Goal: Task Accomplishment & Management: Manage account settings

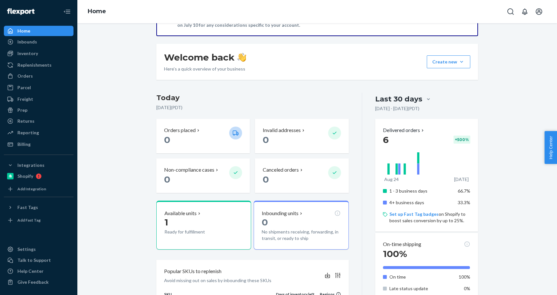
scroll to position [75, 0]
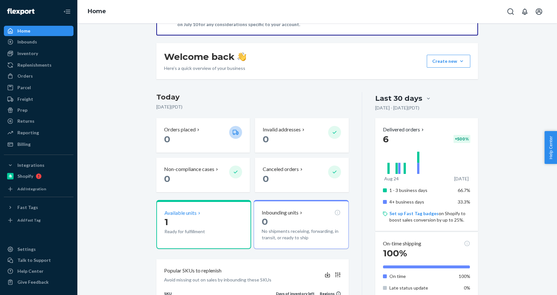
click at [190, 213] on p "Available units" at bounding box center [180, 212] width 32 height 7
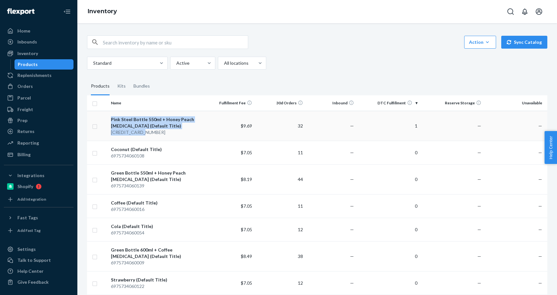
drag, startPoint x: 110, startPoint y: 117, endPoint x: 164, endPoint y: 131, distance: 56.4
click at [164, 131] on td "Pink Steel Bottle 550ml + Honey Peach Taste Bud (Default Title) 6975734060160" at bounding box center [155, 126] width 95 height 30
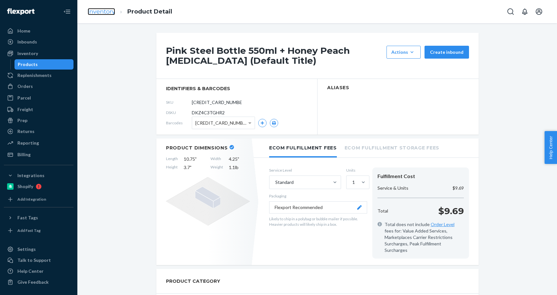
click at [104, 13] on link "Inventory" at bounding box center [101, 11] width 27 height 7
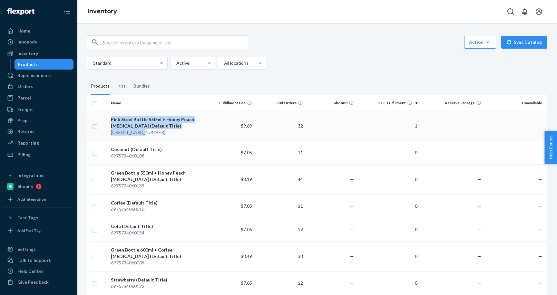
drag, startPoint x: 110, startPoint y: 117, endPoint x: 147, endPoint y: 134, distance: 40.1
click at [147, 134] on td "Pink Steel Bottle 550ml + Honey Peach Taste Bud (Default Title) 6975734060160" at bounding box center [155, 126] width 95 height 30
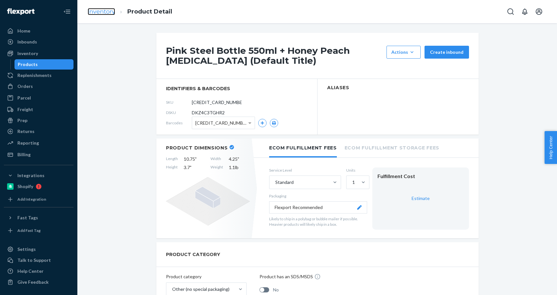
click at [106, 12] on link "Inventory" at bounding box center [101, 11] width 27 height 7
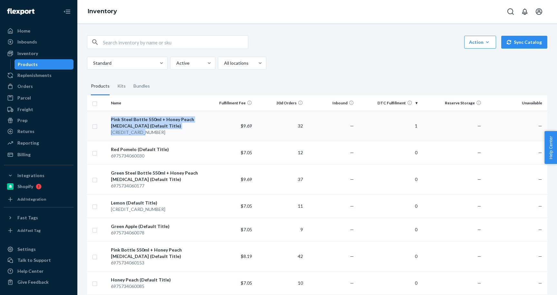
drag, startPoint x: 158, startPoint y: 134, endPoint x: 100, endPoint y: 121, distance: 59.7
click at [100, 121] on tr "Pink Steel Bottle 550ml + Honey Peach Taste Bud (Default Title) 6975734060160 $…" at bounding box center [317, 126] width 460 height 30
copy tr "Pink Steel Bottle 550ml + Honey Peach Taste Bud (Default Title) 6975734060160"
click at [195, 80] on fieldset "Products Kits Bundles" at bounding box center [317, 86] width 460 height 18
click at [94, 127] on input "checkbox" at bounding box center [94, 125] width 5 height 7
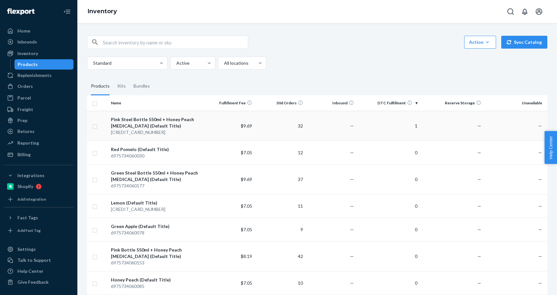
checkbox input "true"
click at [468, 40] on link "Create a Removal Order" at bounding box center [467, 42] width 62 height 13
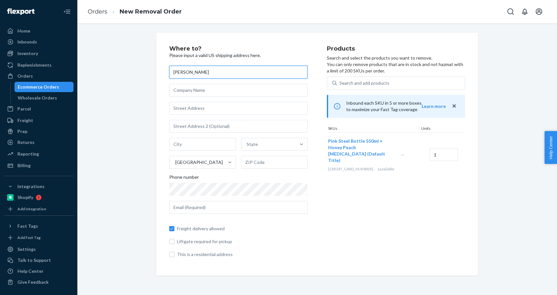
paste input "Obernesser"
click at [186, 70] on input "DavidObernesser" at bounding box center [238, 72] width 138 height 13
type input "David Obernesser"
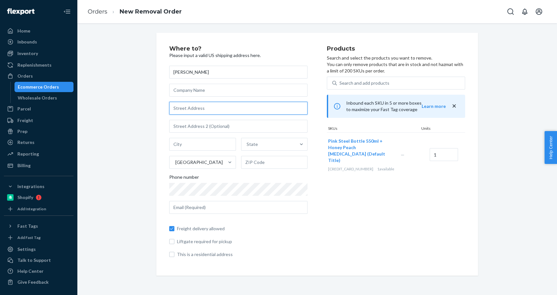
click at [206, 111] on input "text" at bounding box center [238, 108] width 138 height 13
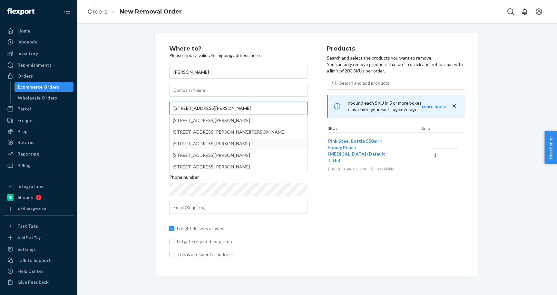
type input "20 Susan Drive"
click at [117, 128] on div "Where to? Please input a valid US shipping address here. David Obernesser 20 Su…" at bounding box center [317, 154] width 470 height 243
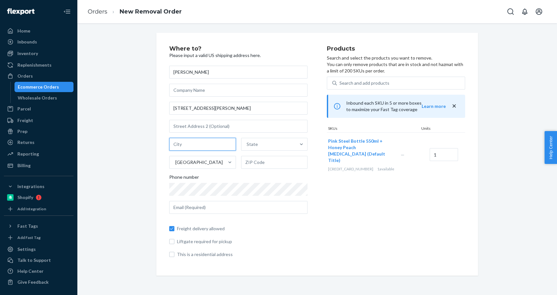
click at [196, 146] on input "text" at bounding box center [202, 144] width 67 height 13
type input "New City"
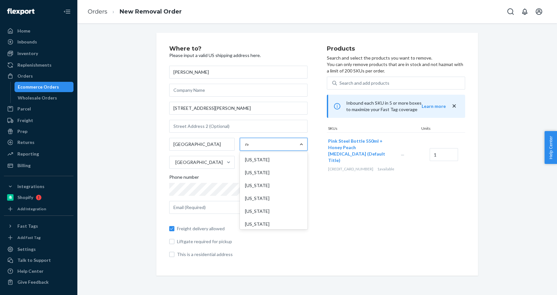
type input "new"
click at [265, 198] on div "New York" at bounding box center [273, 198] width 65 height 13
click at [254, 148] on input "new" at bounding box center [249, 144] width 9 height 6
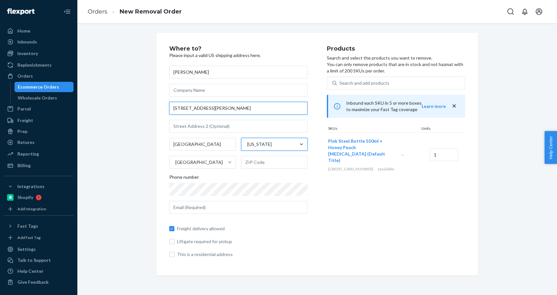
click at [216, 110] on input "20 Susan Drive" at bounding box center [238, 108] width 138 height 13
type input "20 Susan Dr"
type input "10956"
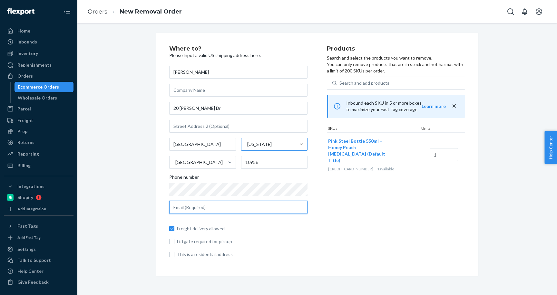
click at [216, 210] on input "text" at bounding box center [238, 207] width 138 height 13
type input "jdeliz.tenibac@yahoo.com"
click at [123, 218] on div "Where to? Please input a valid US shipping address here. David Obernesser 20 Su…" at bounding box center [317, 154] width 470 height 243
click at [172, 255] on input "This is a residential address" at bounding box center [171, 254] width 5 height 5
checkbox input "true"
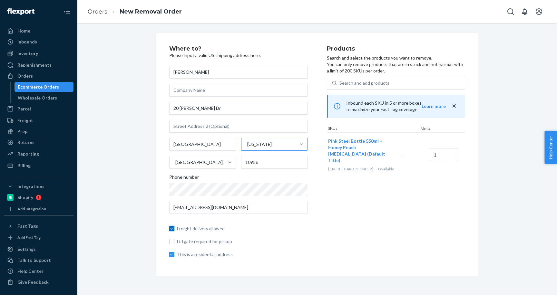
click at [174, 230] on input "Freight delivery allowed" at bounding box center [171, 228] width 5 height 5
checkbox input "true"
click at [387, 83] on div "Search and add products" at bounding box center [364, 83] width 50 height 6
click at [340, 83] on input "Search and add products" at bounding box center [339, 83] width 1 height 6
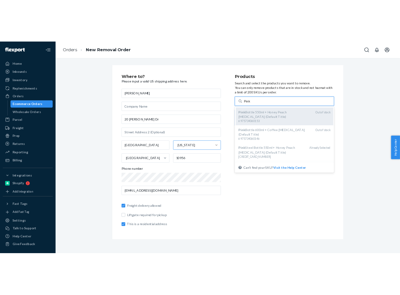
scroll to position [6, 0]
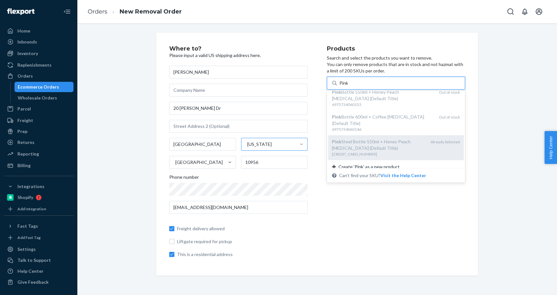
click at [383, 139] on div "Pink Steel Bottle 550ml + Honey Peach Taste Bud (Default Title)" at bounding box center [378, 145] width 93 height 13
click at [349, 86] on input "Pink" at bounding box center [343, 83] width 9 height 6
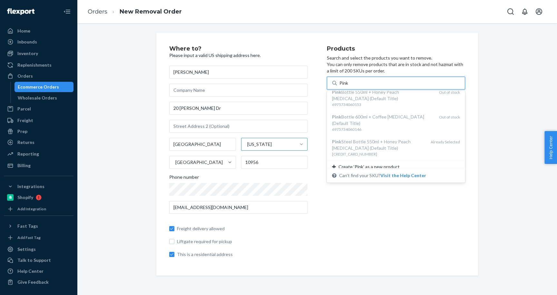
type input "Pink"
click at [365, 203] on div "Products Search and select the products you want to remove. You can only remove…" at bounding box center [396, 154] width 138 height 217
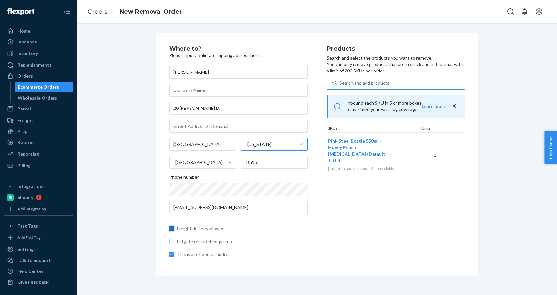
click at [172, 229] on input "Freight delivery allowed" at bounding box center [171, 228] width 5 height 5
click at [171, 229] on input "Freight delivery allowed" at bounding box center [171, 228] width 5 height 5
checkbox input "true"
click at [455, 106] on icon "close" at bounding box center [454, 106] width 6 height 6
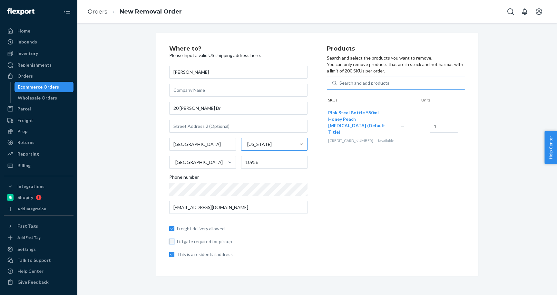
click at [172, 241] on input "Liftgate required for pickup" at bounding box center [171, 241] width 5 height 5
checkbox input "false"
click at [172, 230] on input "Freight delivery allowed" at bounding box center [171, 228] width 5 height 5
checkbox input "false"
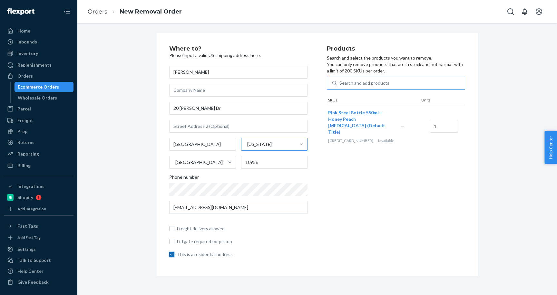
click at [171, 256] on input "This is a residential address" at bounding box center [171, 254] width 5 height 5
click at [292, 251] on span "This is a residential address" at bounding box center [242, 254] width 131 height 6
click at [174, 252] on input "This is a residential address" at bounding box center [171, 254] width 5 height 5
click at [289, 252] on span "This is a residential address" at bounding box center [242, 254] width 131 height 6
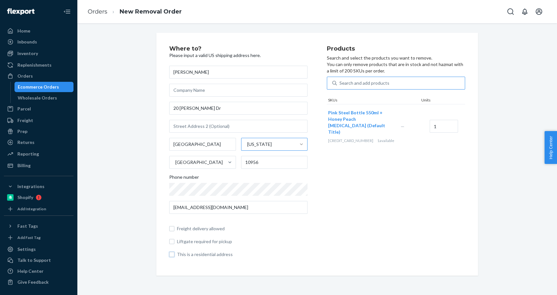
click at [174, 252] on input "This is a residential address" at bounding box center [171, 254] width 5 height 5
checkbox input "true"
click at [253, 228] on span "Freight delivery allowed" at bounding box center [242, 229] width 131 height 6
click at [174, 228] on input "Freight delivery allowed" at bounding box center [171, 228] width 5 height 5
checkbox input "true"
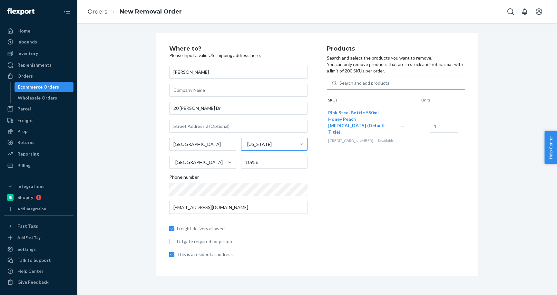
click at [127, 190] on div "Where to? Please input a valid US shipping address here. David Obernesser 20 Su…" at bounding box center [317, 154] width 470 height 243
click at [223, 94] on input "text" at bounding box center [238, 90] width 138 height 13
click at [115, 95] on div "Where to? Please input a valid US shipping address here. David Obernesser 20 Su…" at bounding box center [317, 154] width 470 height 243
click at [356, 119] on span "Pink Steel Bottle 550ml + Honey Peach [MEDICAL_DATA] (Default Title)" at bounding box center [356, 122] width 57 height 25
click at [340, 153] on div "Products Search and select the products you want to remove. You can only remove…" at bounding box center [396, 154] width 138 height 217
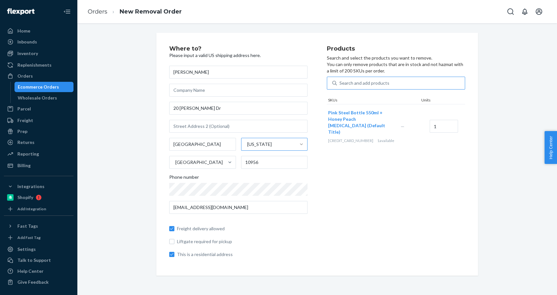
click at [420, 144] on div "Products Search and select the products you want to remove. You can only remove…" at bounding box center [396, 154] width 138 height 217
click at [157, 12] on link "New Removal Order" at bounding box center [151, 11] width 62 height 7
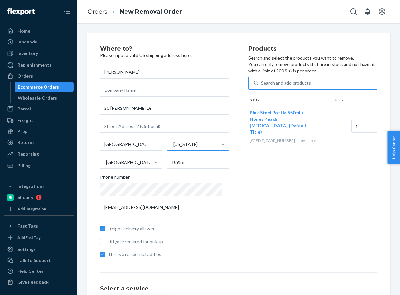
click at [235, 213] on div "Where to? Please input a valid US shipping address here. David Obernesser 20 Su…" at bounding box center [174, 154] width 148 height 217
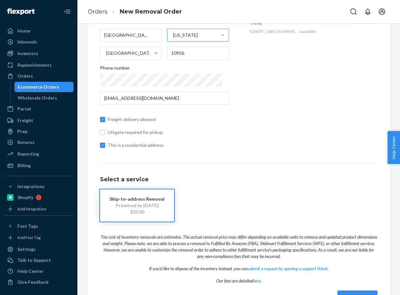
scroll to position [130, 0]
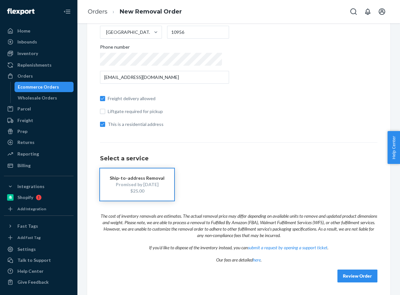
click at [356, 274] on button "Review Order" at bounding box center [357, 276] width 40 height 13
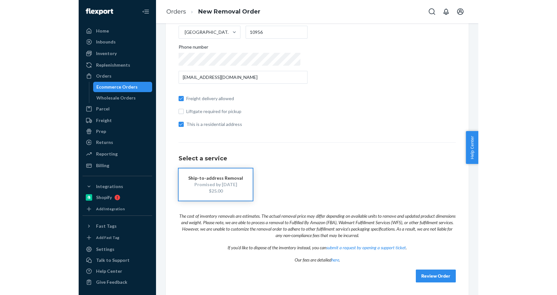
scroll to position [0, 0]
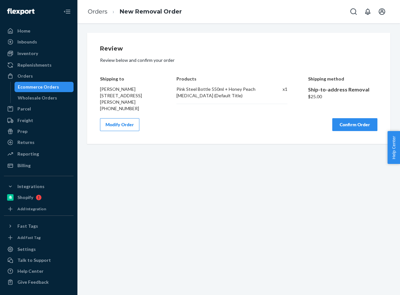
click at [353, 126] on button "Confirm Order" at bounding box center [354, 124] width 45 height 13
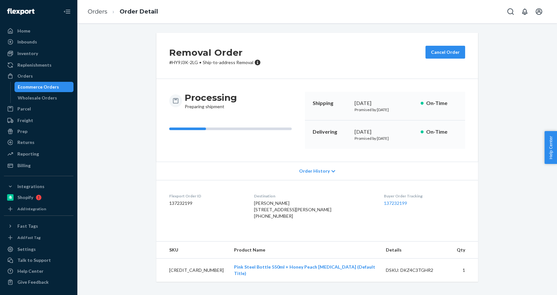
scroll to position [1, 0]
click at [97, 14] on link "Orders" at bounding box center [98, 11] width 20 height 7
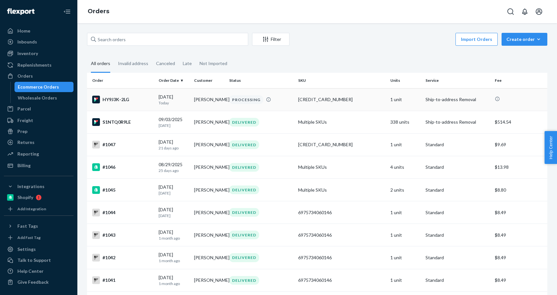
click at [355, 99] on div "[CREDIT_CARD_NUMBER]" at bounding box center [341, 99] width 87 height 6
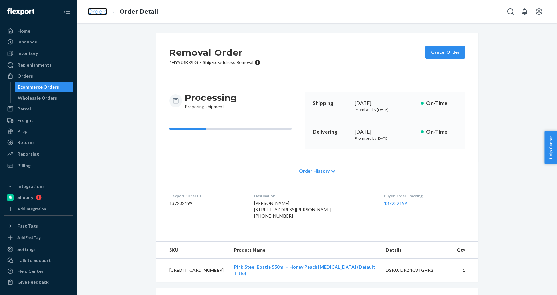
click at [99, 11] on link "Orders" at bounding box center [98, 11] width 20 height 7
